Goal: Transaction & Acquisition: Purchase product/service

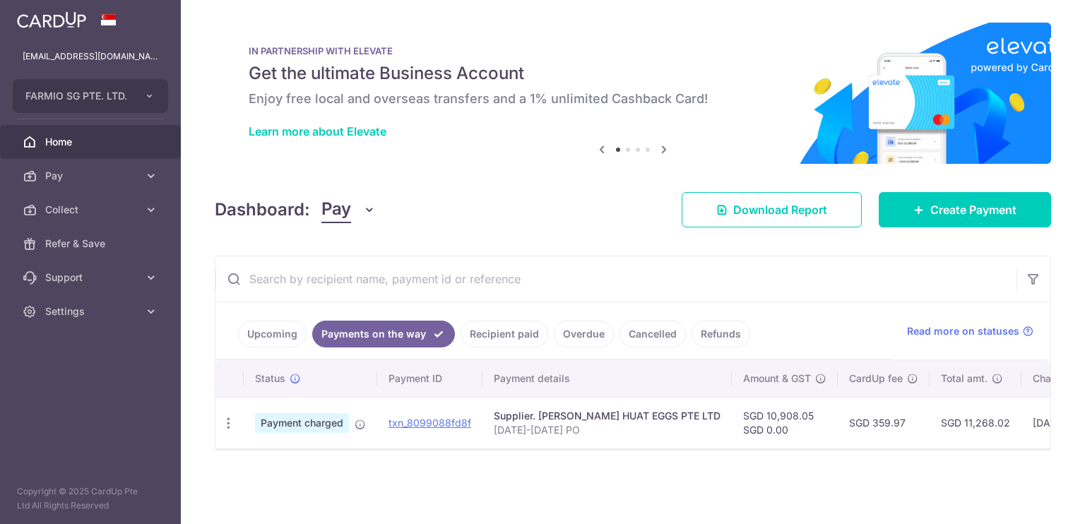
scroll to position [0, 222]
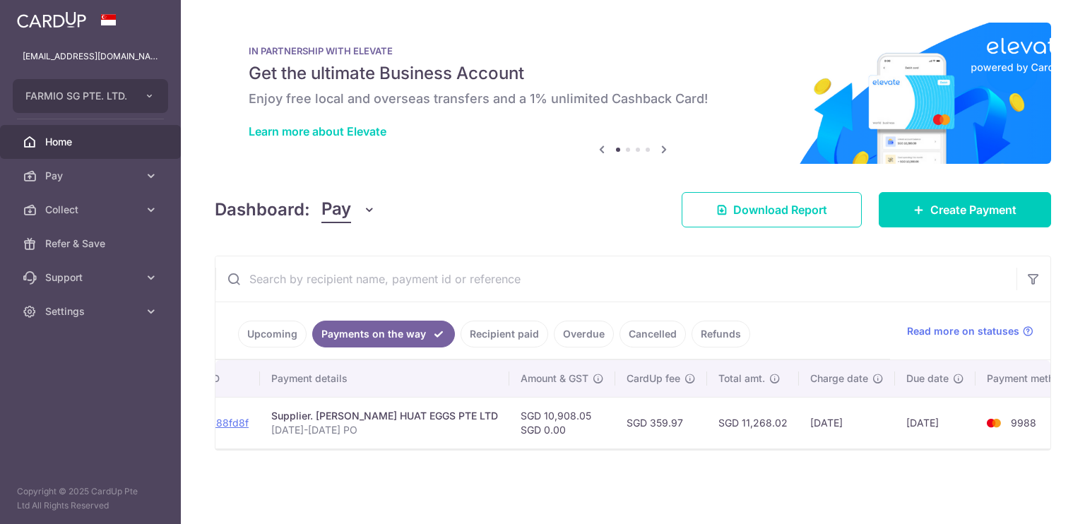
click at [0, 386] on aside "[EMAIL_ADDRESS][DOMAIN_NAME] FARMIO SG PTE. LTD. Add new company FARMIO SG PTE.…" at bounding box center [90, 262] width 181 height 524
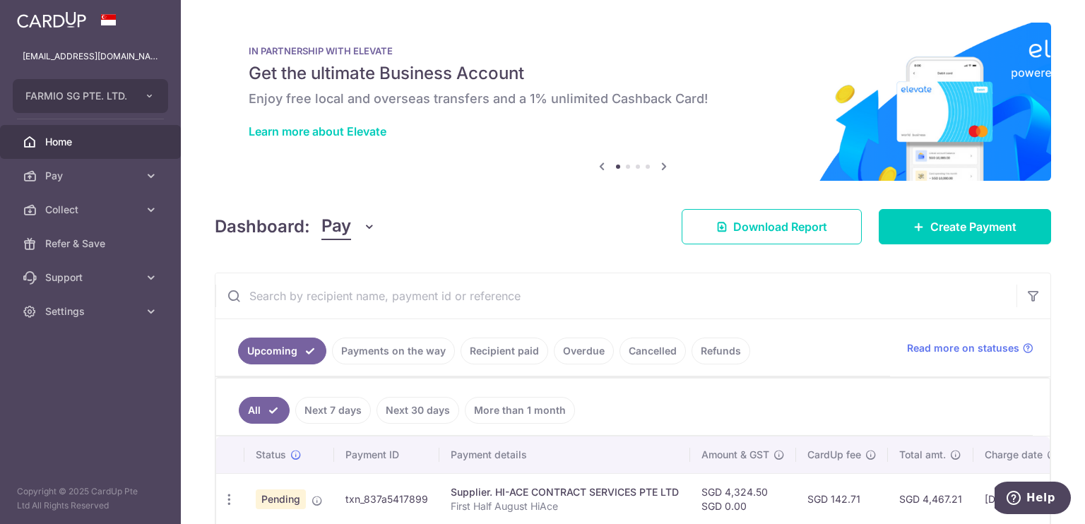
click at [0, 487] on p "Copyright © 2025 CardUp Pte Ltd All Rights Reserved" at bounding box center [90, 498] width 181 height 28
click at [936, 230] on span "Create Payment" at bounding box center [973, 226] width 86 height 17
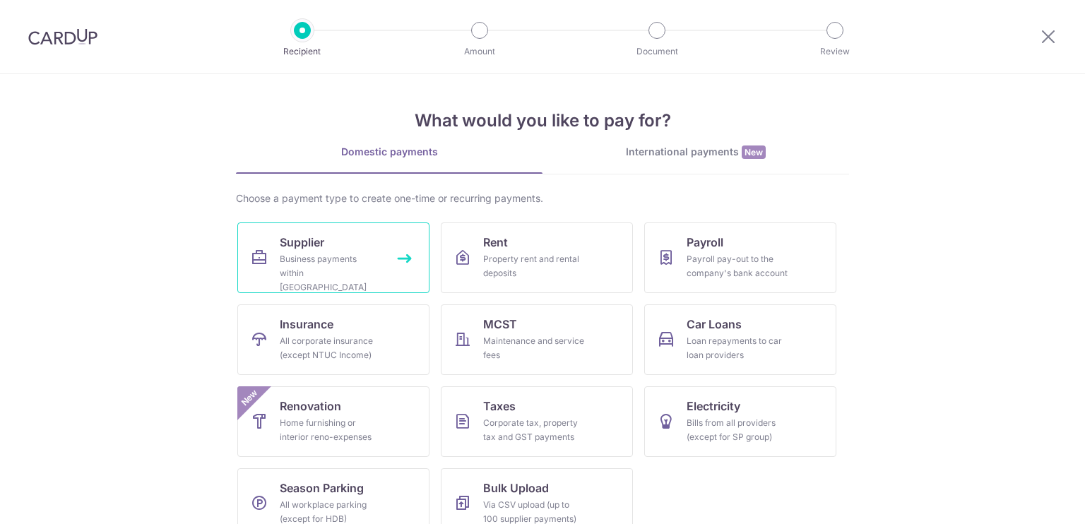
click at [339, 230] on link "Supplier Business payments within Singapore" at bounding box center [333, 257] width 192 height 71
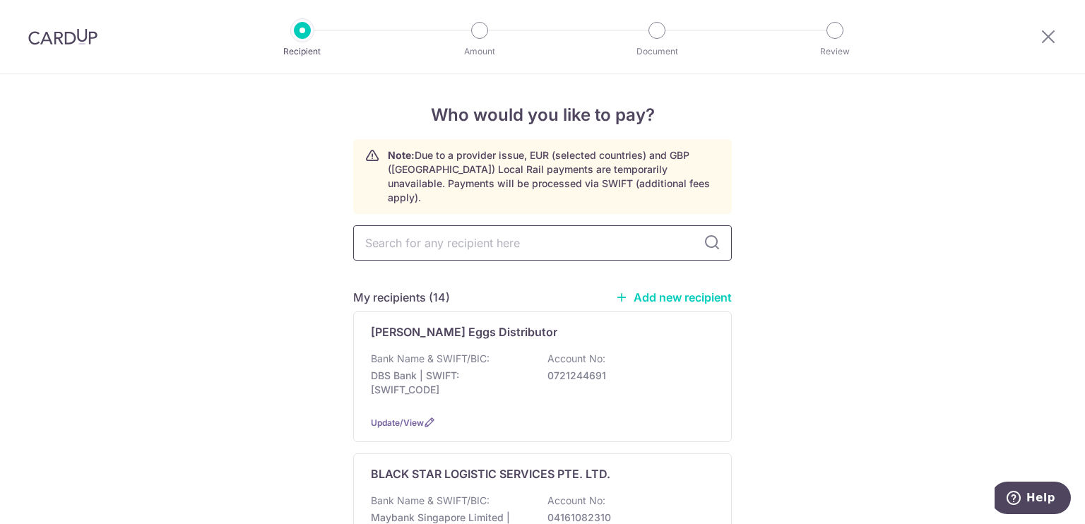
click at [443, 232] on input "text" at bounding box center [542, 242] width 378 height 35
type input "gpo"
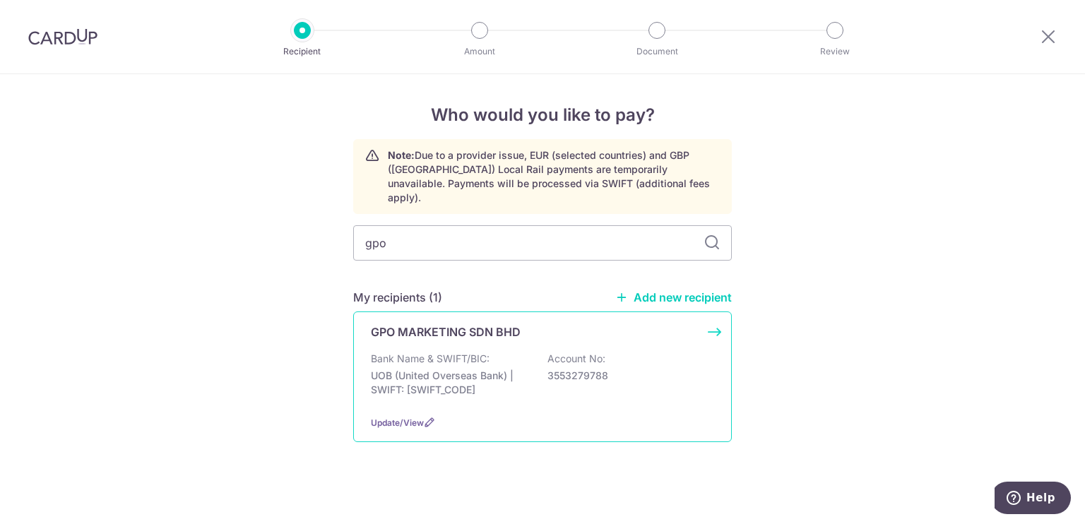
click at [438, 352] on p "Bank Name & SWIFT/BIC:" at bounding box center [430, 359] width 119 height 14
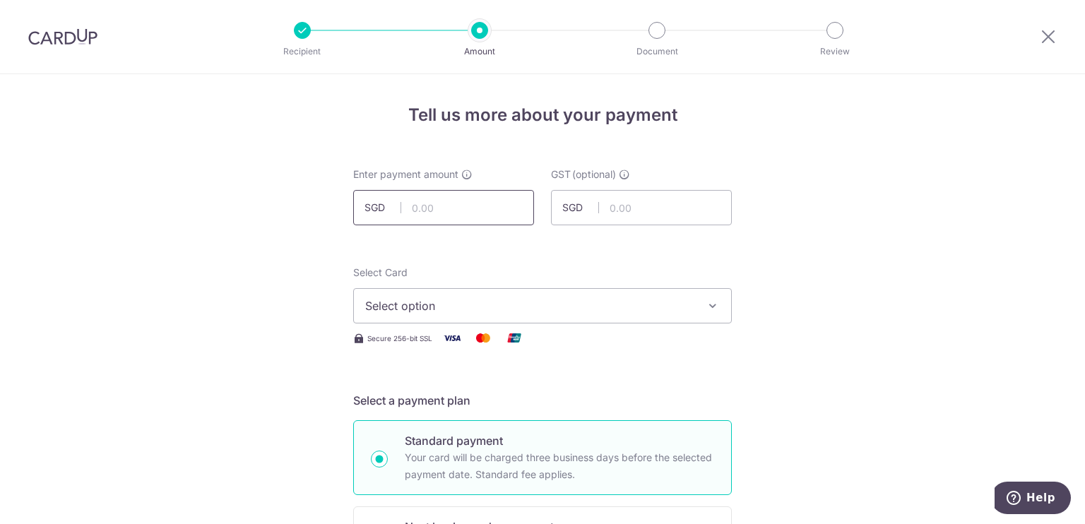
click at [430, 202] on input "text" at bounding box center [443, 207] width 181 height 35
type input "1"
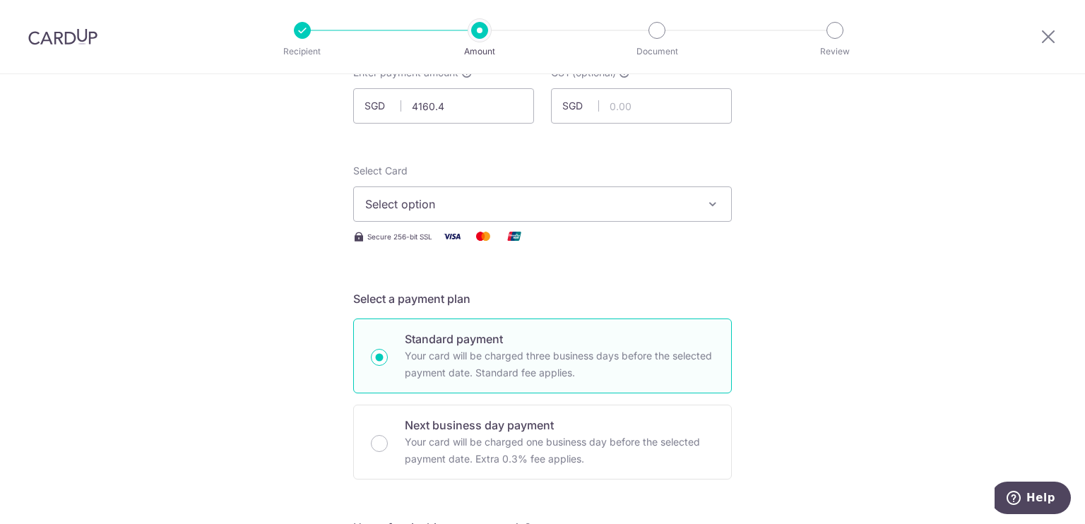
type input "4,160.40"
click at [395, 205] on span "Select option" at bounding box center [529, 204] width 329 height 17
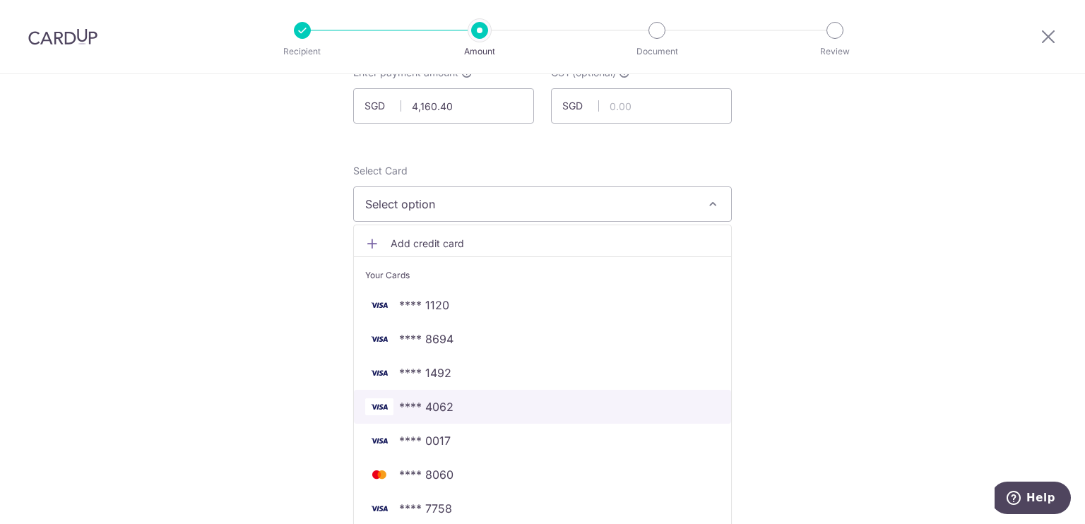
scroll to position [143, 0]
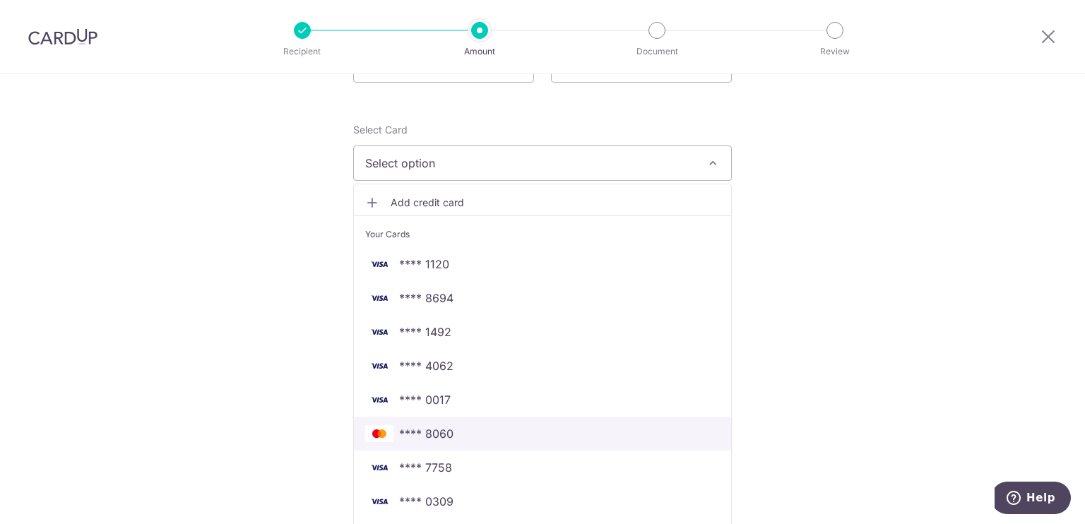
click at [399, 437] on span "**** 8060" at bounding box center [426, 433] width 54 height 17
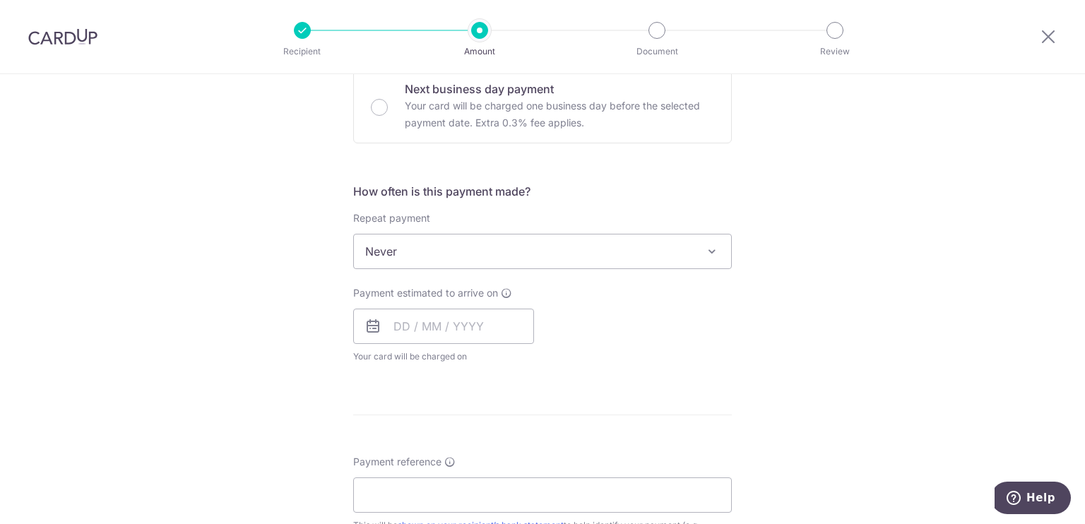
scroll to position [442, 0]
click at [435, 244] on span "Never" at bounding box center [542, 247] width 377 height 34
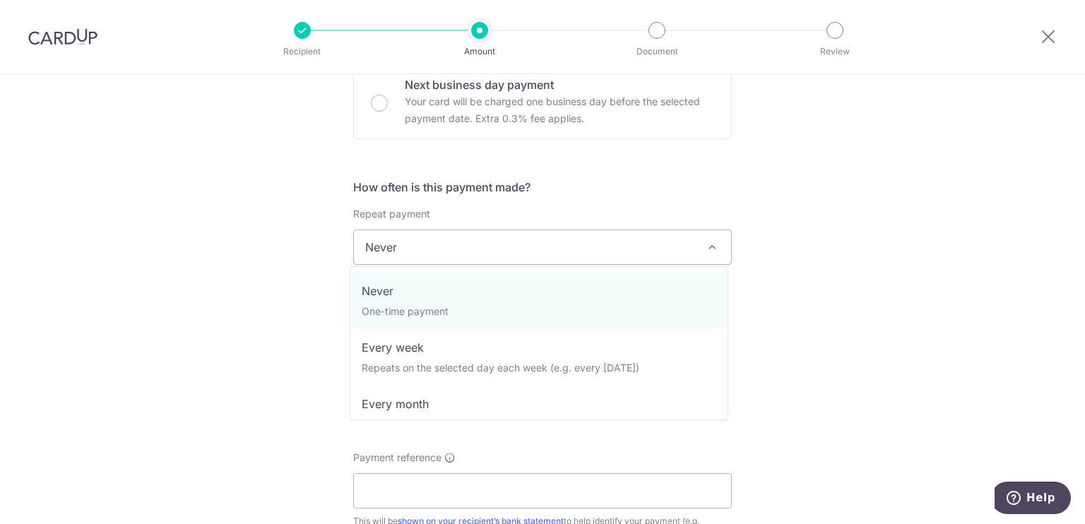
click at [313, 273] on div "Tell us more about your payment Enter payment amount SGD 4,160.40 4160.40 GST (…" at bounding box center [542, 318] width 1085 height 1372
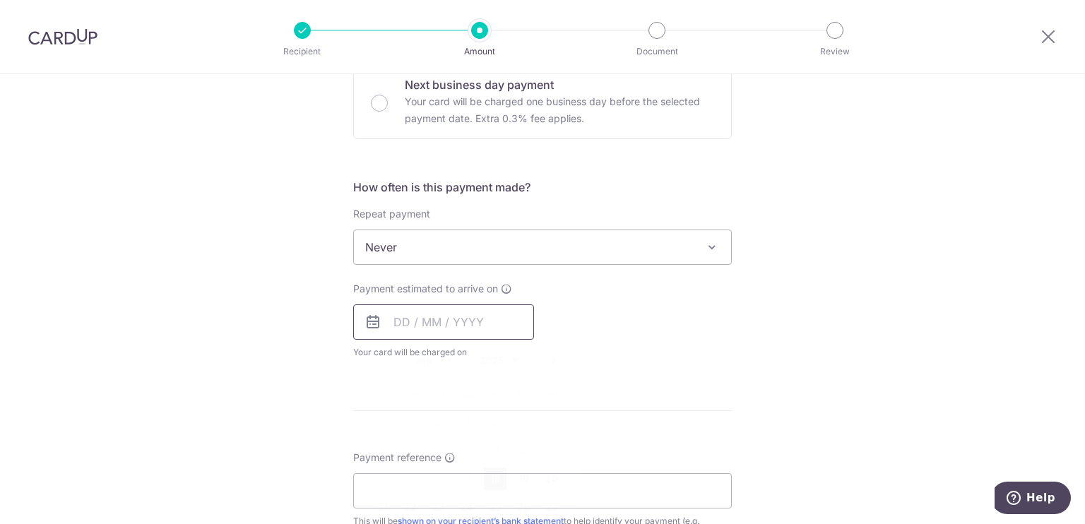
click at [441, 307] on input "text" at bounding box center [443, 321] width 181 height 35
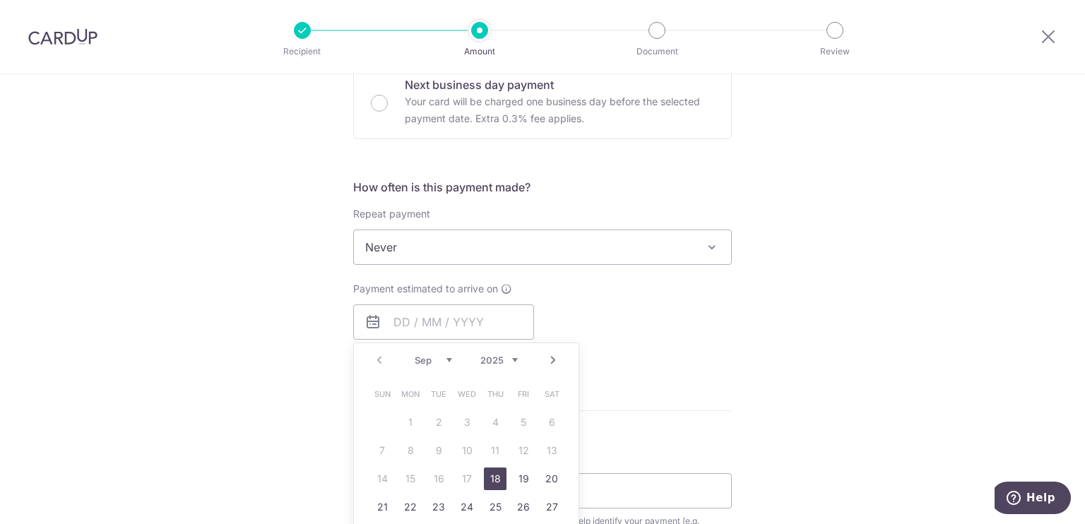
click at [489, 468] on link "18" at bounding box center [495, 478] width 23 height 23
type input "[DATE]"
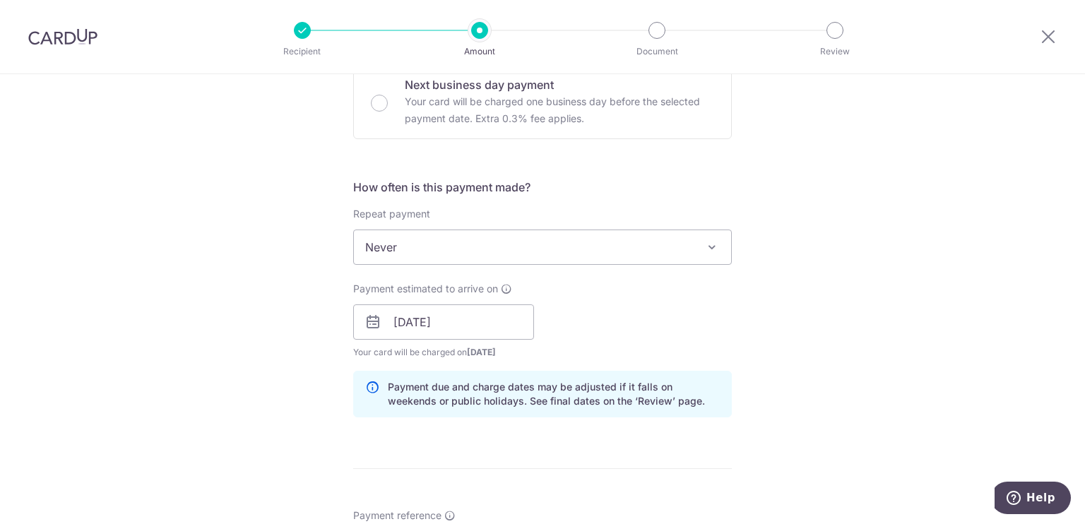
scroll to position [519, 0]
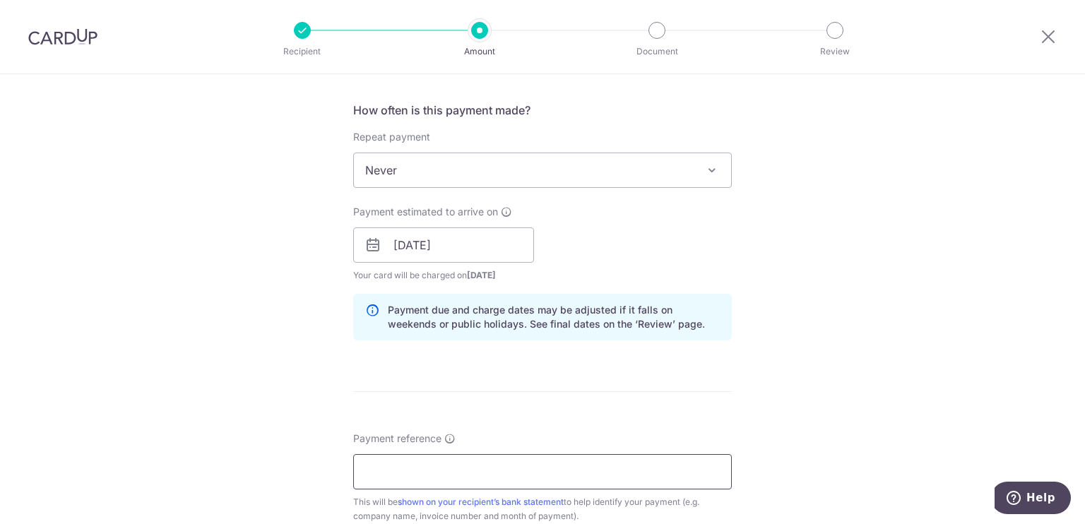
click at [404, 481] on input "Payment reference" at bounding box center [542, 471] width 378 height 35
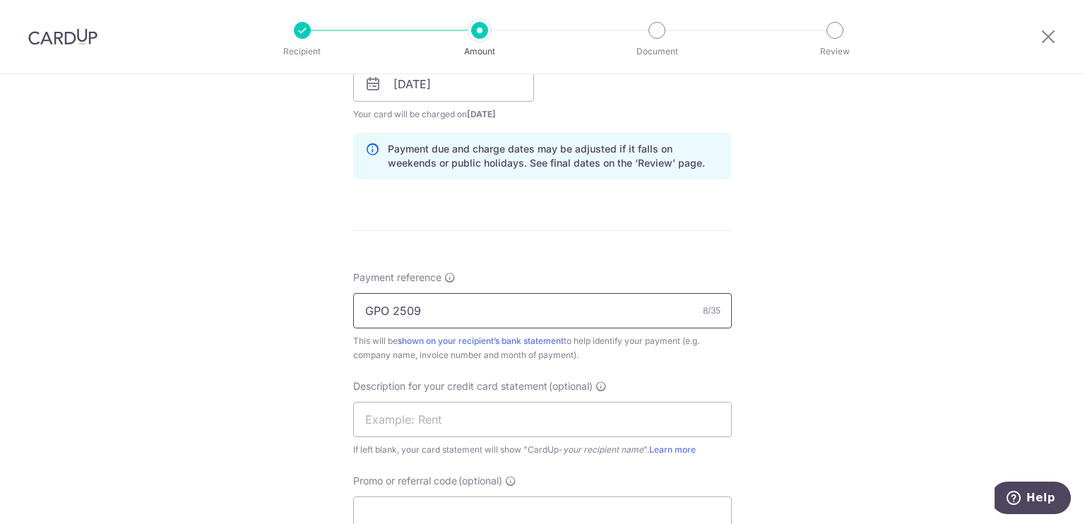
click at [470, 293] on input "GPO 2509" at bounding box center [542, 310] width 378 height 35
type input "GPO 2509"
click at [415, 412] on input "text" at bounding box center [542, 419] width 378 height 35
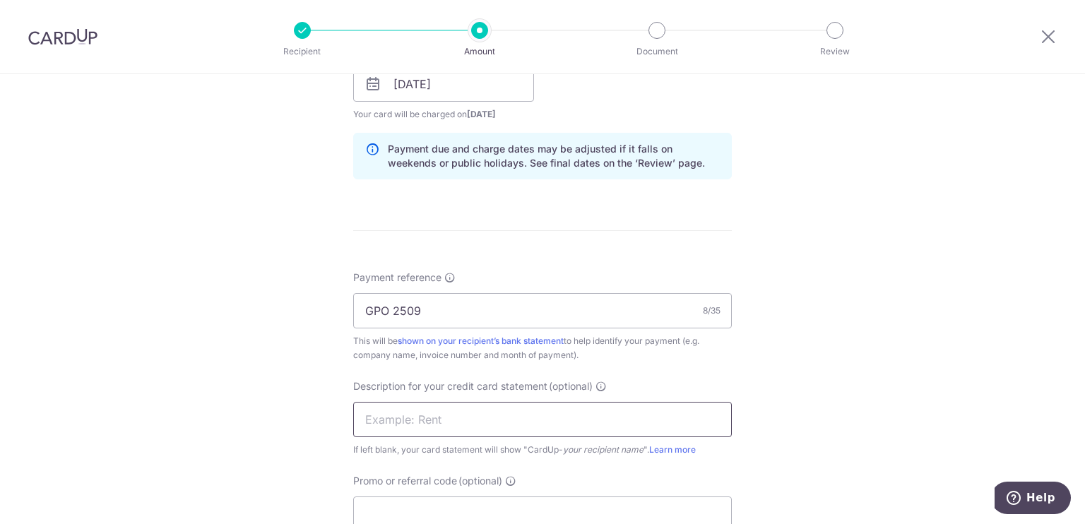
paste input "GPO 2509"
type input "GPO 2509"
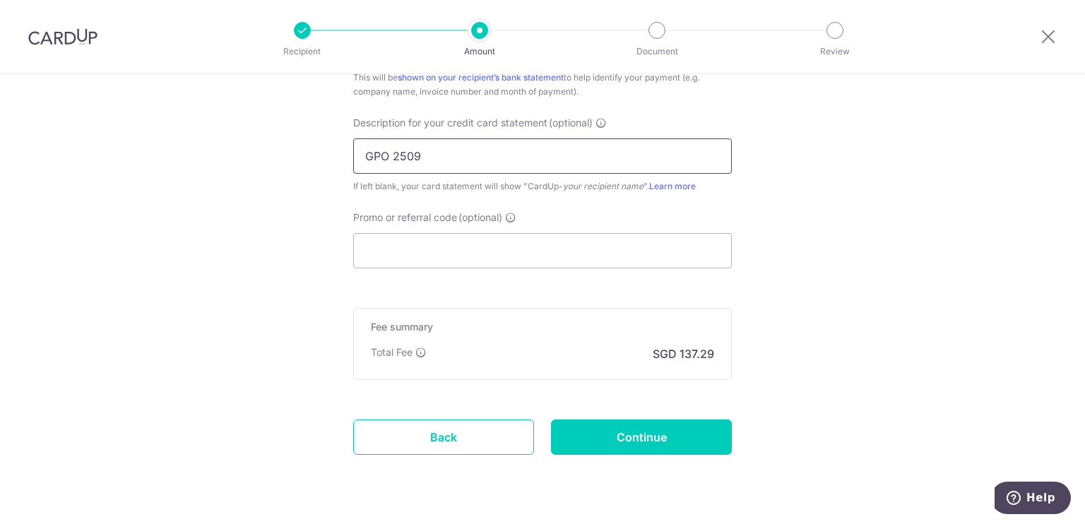
scroll to position [977, 0]
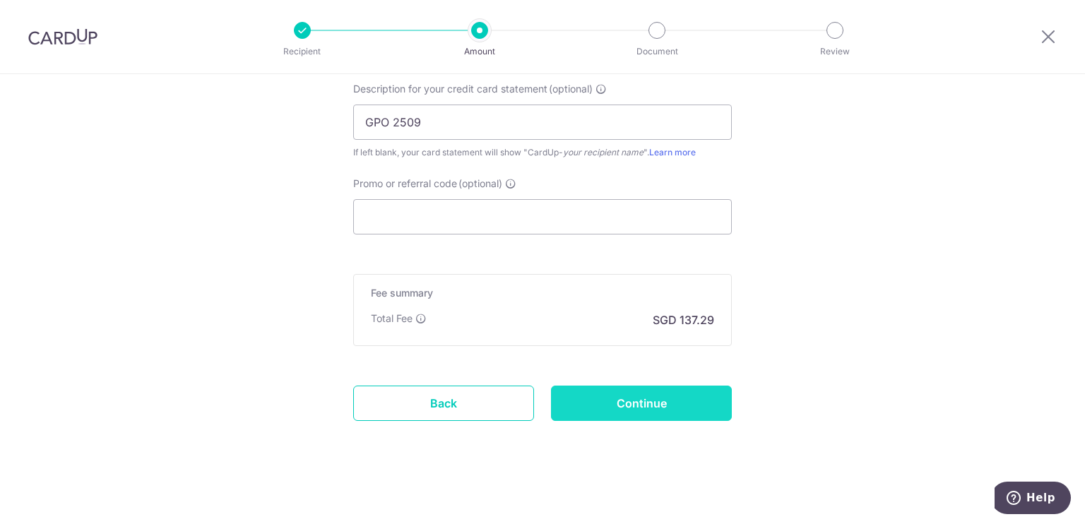
click at [592, 404] on input "Continue" at bounding box center [641, 403] width 181 height 35
type input "Create Schedule"
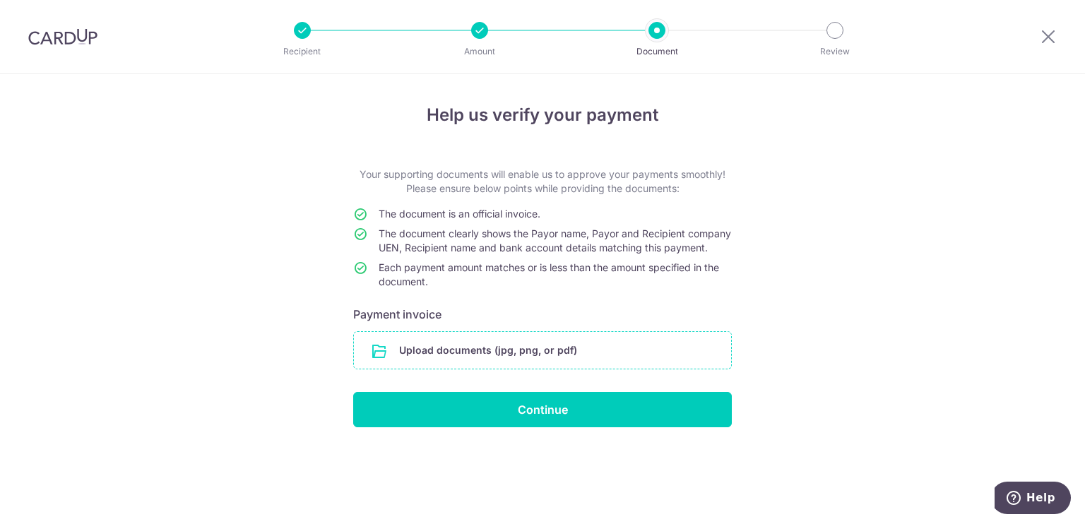
click at [650, 369] on input "file" at bounding box center [542, 350] width 377 height 37
click at [1006, 323] on div "Help us verify your payment Your supporting documents will enable us to approve…" at bounding box center [542, 299] width 1085 height 450
click at [567, 361] on input "file" at bounding box center [542, 350] width 377 height 37
click at [0, 236] on div "Help us verify your payment Your supporting documents will enable us to approve…" at bounding box center [542, 299] width 1085 height 450
click at [497, 386] on form "Your supporting documents will enable us to approve your payments smoothly! Ple…" at bounding box center [542, 297] width 378 height 260
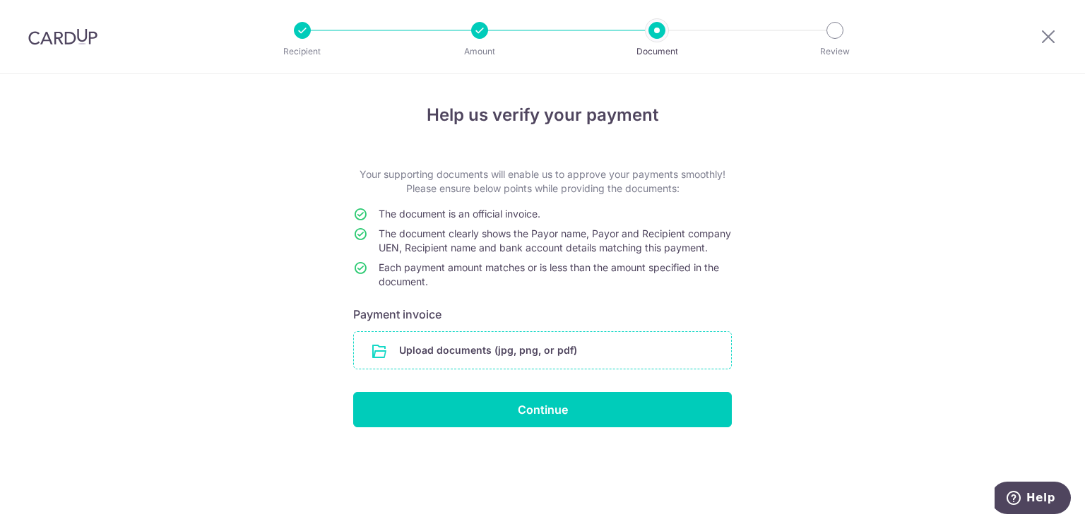
click at [501, 358] on input "file" at bounding box center [542, 350] width 377 height 37
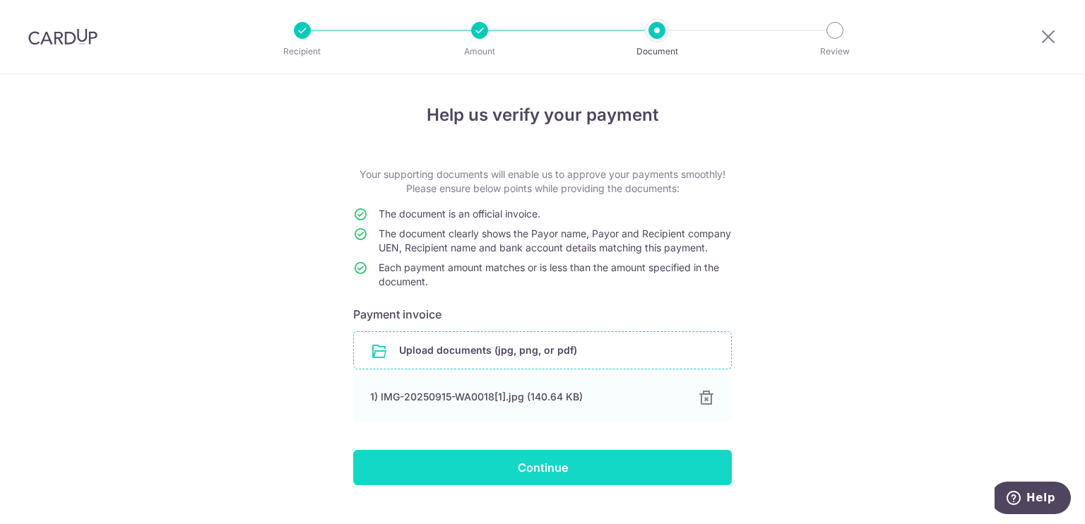
click at [528, 468] on input "Continue" at bounding box center [542, 467] width 378 height 35
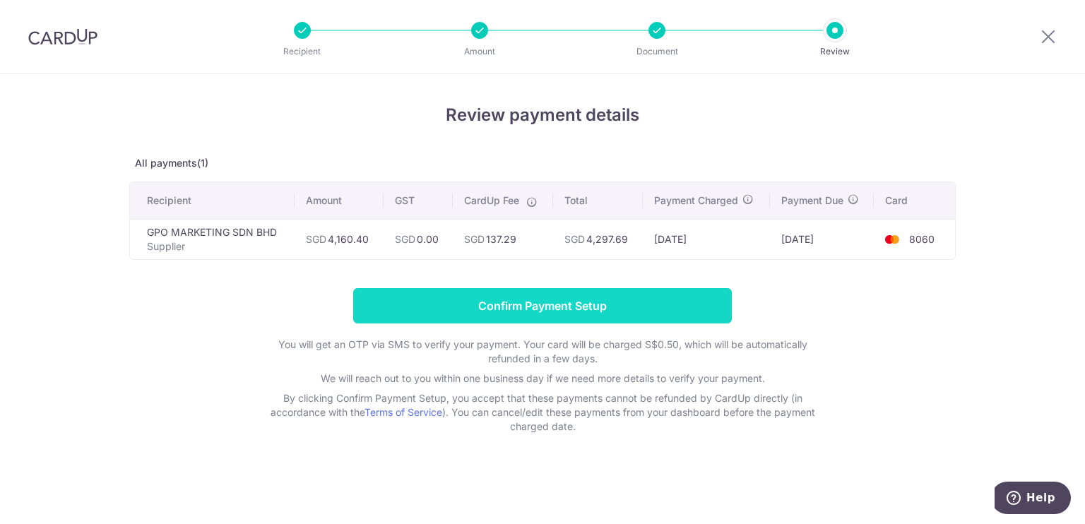
click at [643, 307] on input "Confirm Payment Setup" at bounding box center [542, 305] width 378 height 35
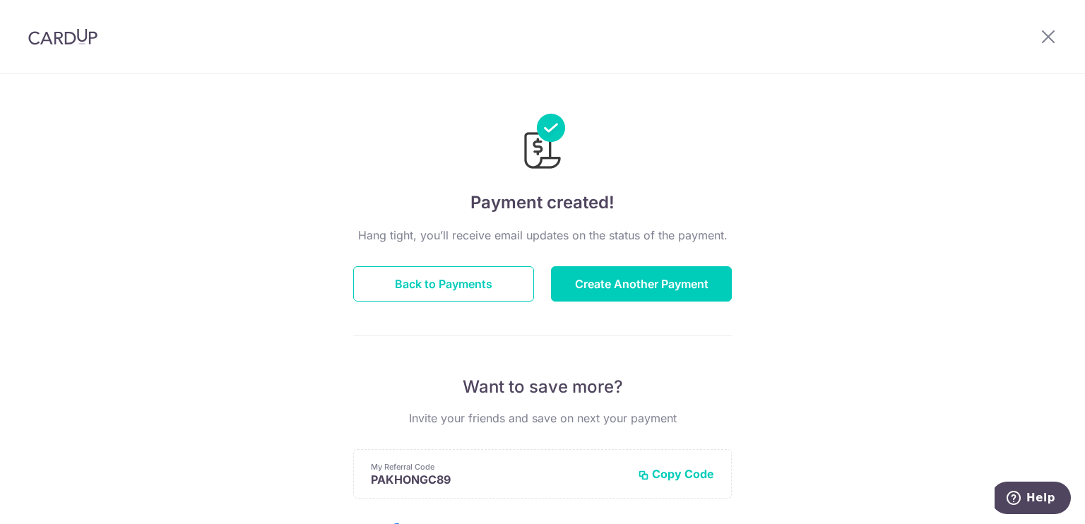
click at [131, 229] on div "Payment created! Hang tight, you’ll receive email updates on the status of the …" at bounding box center [542, 451] width 1085 height 754
